Goal: Information Seeking & Learning: Learn about a topic

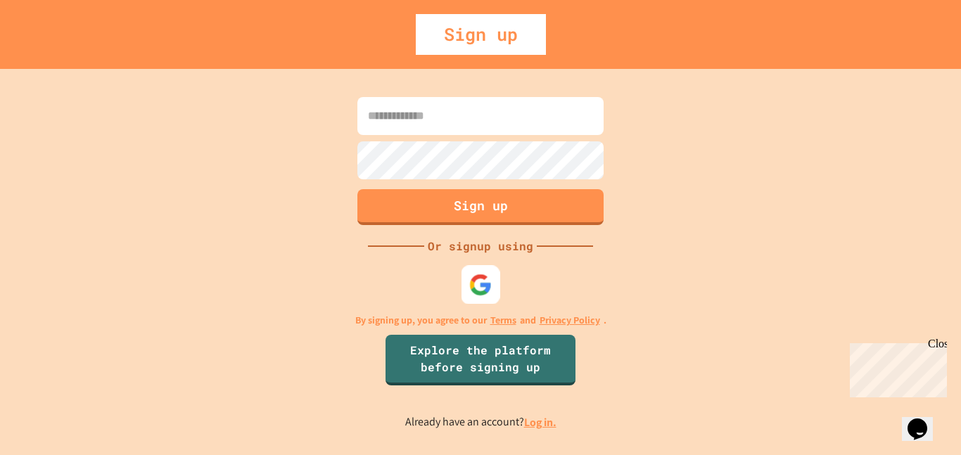
click at [477, 281] on img at bounding box center [480, 284] width 23 height 23
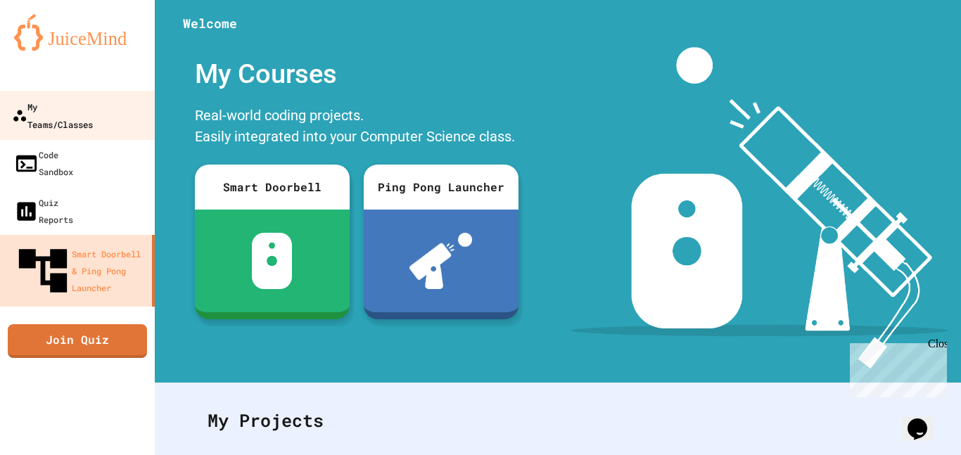
click at [77, 102] on div "My Teams/Classes" at bounding box center [52, 115] width 81 height 34
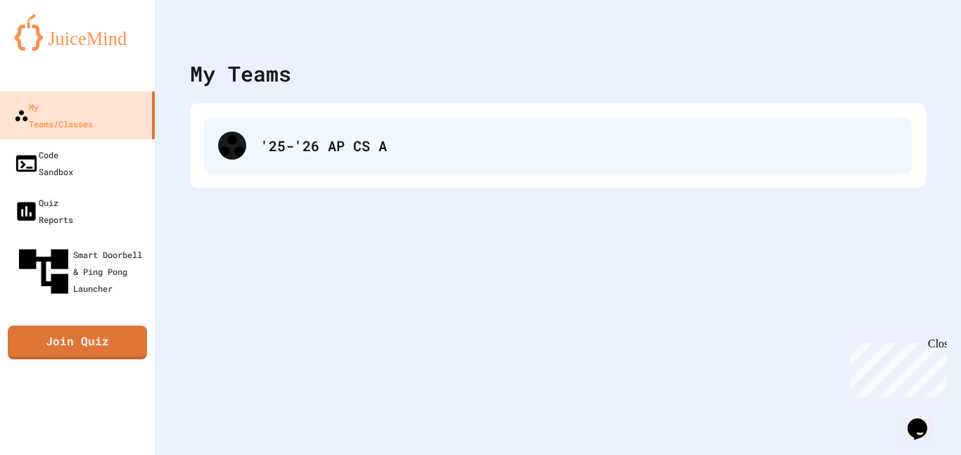
click at [609, 172] on div "'25-'26 AP CS A" at bounding box center [557, 145] width 707 height 56
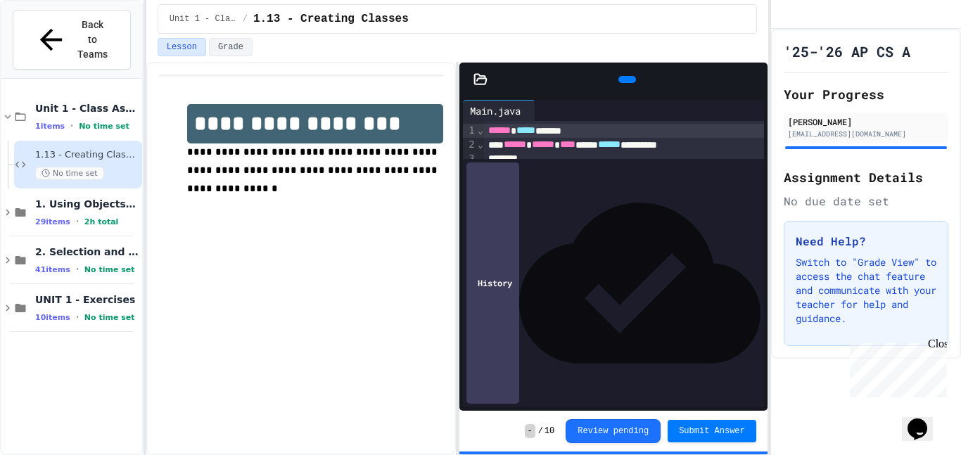
click at [753, 79] on icon at bounding box center [753, 79] width 0 height 0
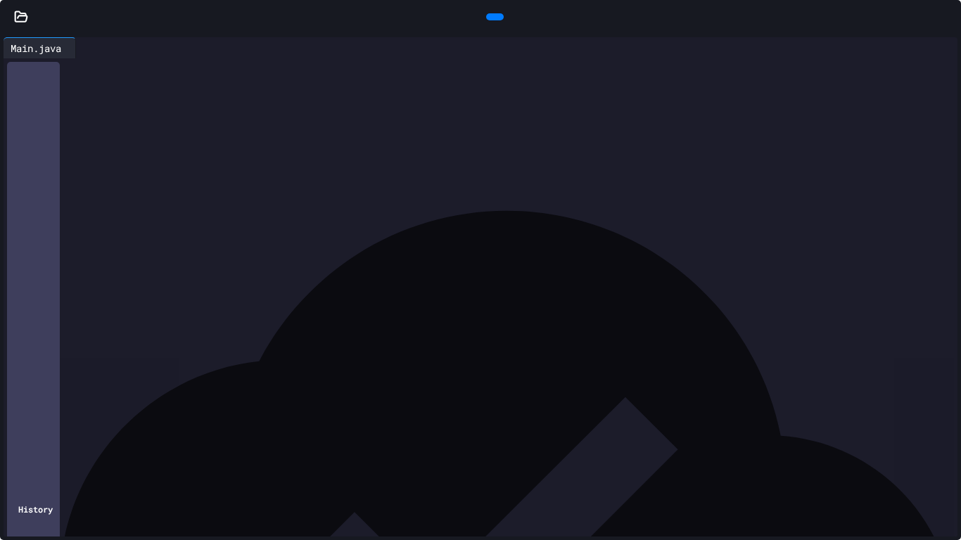
click at [23, 21] on icon at bounding box center [21, 16] width 12 height 10
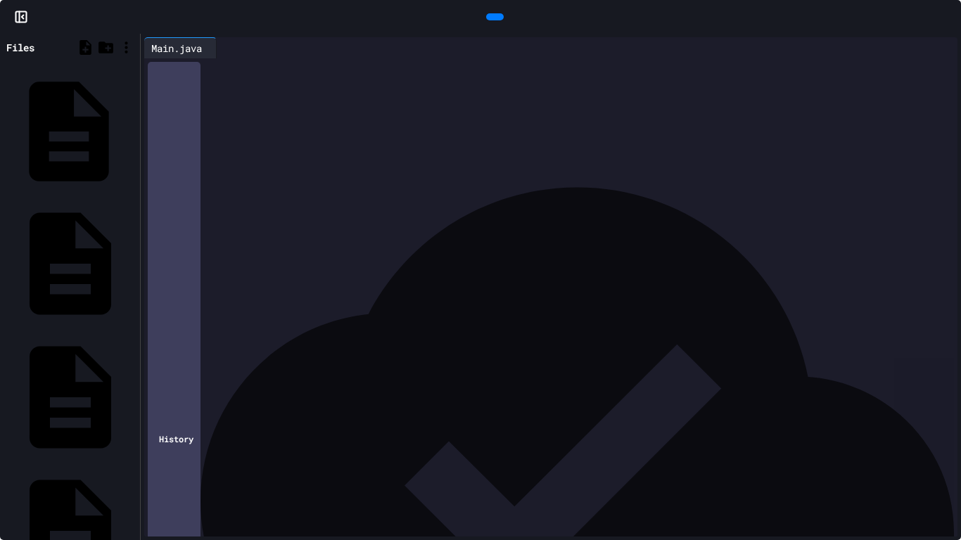
click at [132, 124] on div "Beatmap.java" at bounding box center [132, 131] width 0 height 14
click at [338, 92] on div "**********" at bounding box center [563, 96] width 789 height 14
click at [305, 41] on div at bounding box center [301, 48] width 7 height 20
click at [132, 258] on div "Human.java" at bounding box center [132, 265] width 0 height 14
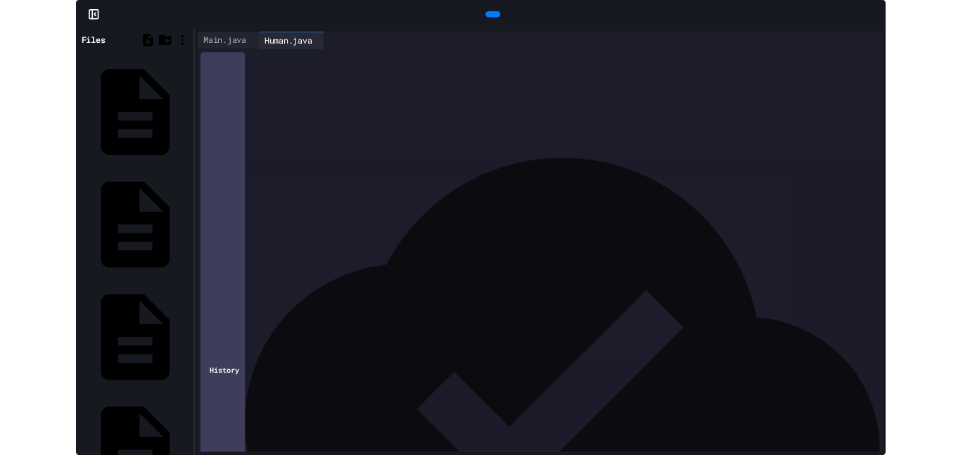
scroll to position [240, 0]
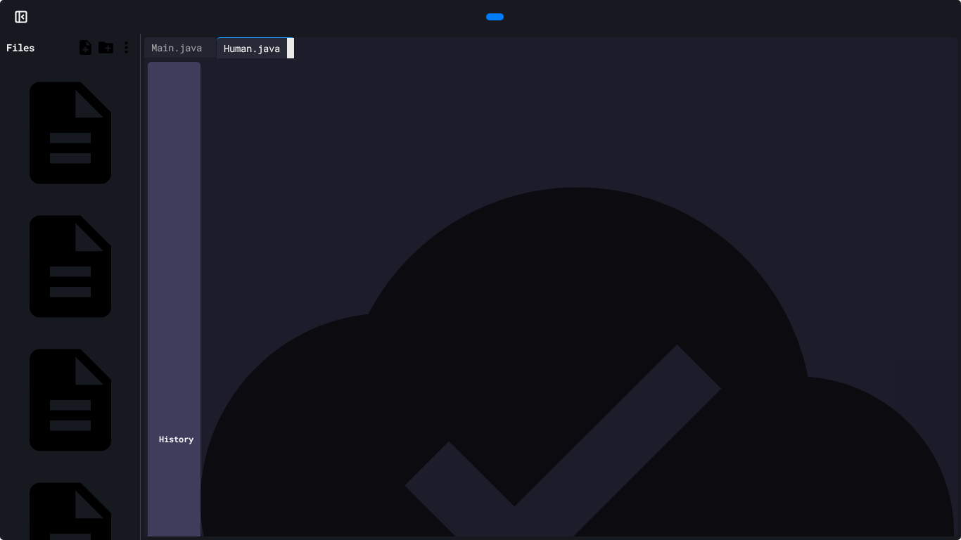
click at [304, 52] on icon at bounding box center [299, 57] width 10 height 10
